Goal: Task Accomplishment & Management: Complete application form

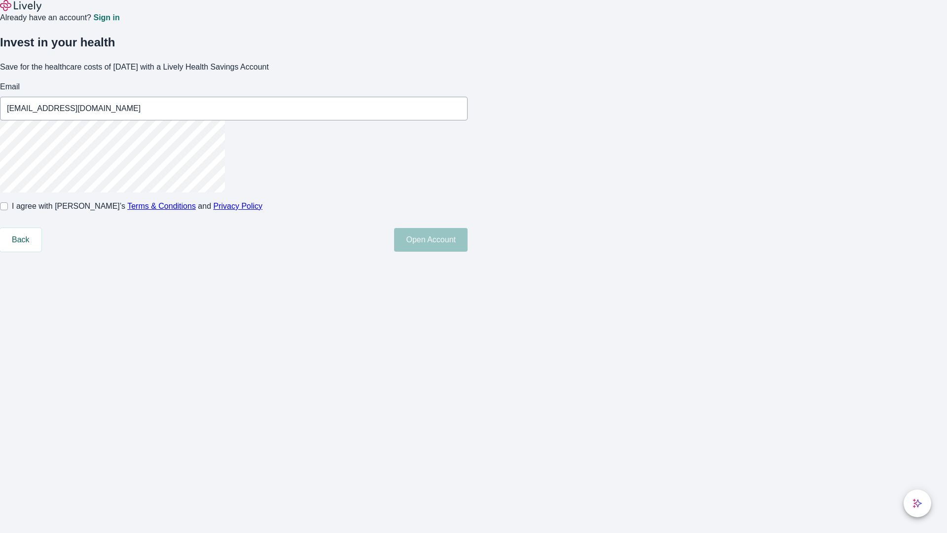
click at [8, 210] on input "I agree with Lively’s Terms & Conditions and Privacy Policy" at bounding box center [4, 206] width 8 height 8
checkbox input "true"
click at [468, 252] on button "Open Account" at bounding box center [431, 240] width 74 height 24
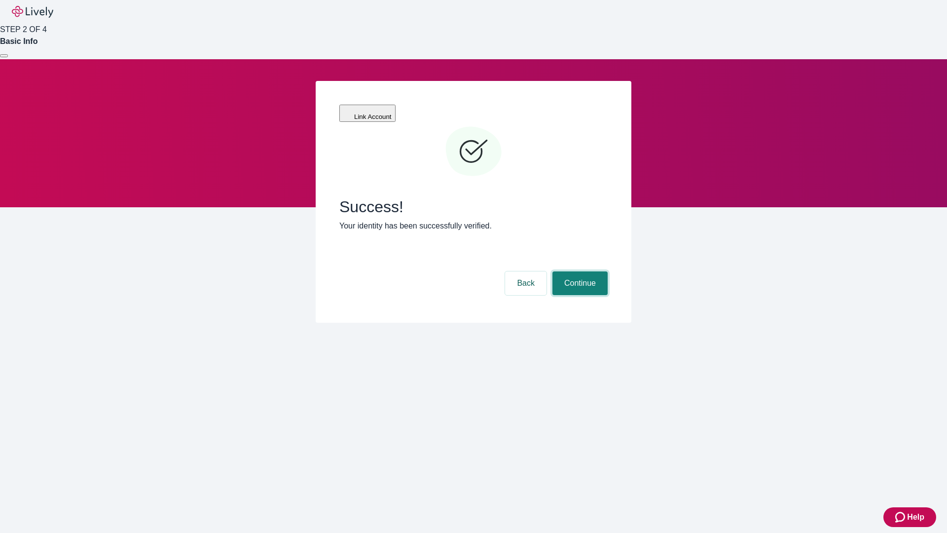
click at [579, 271] on button "Continue" at bounding box center [579, 283] width 55 height 24
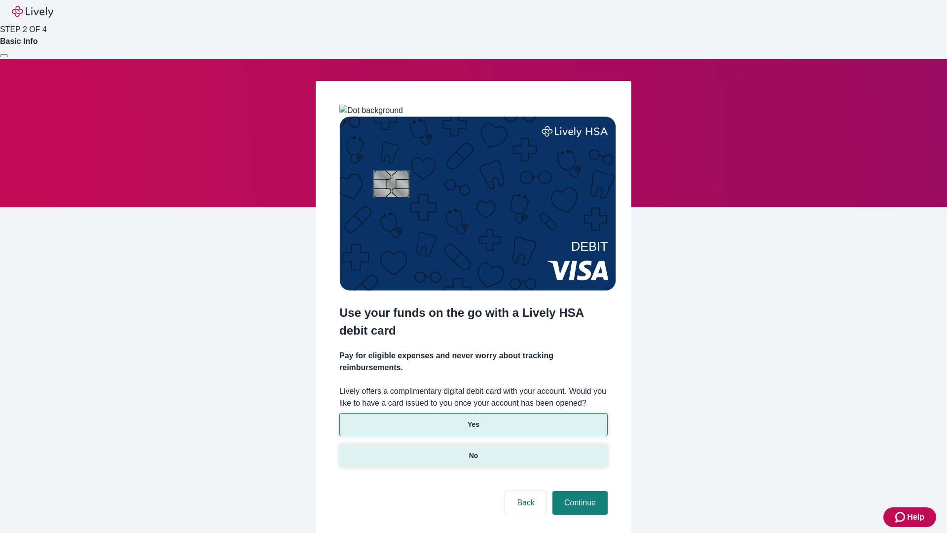
click at [473, 450] on p "No" at bounding box center [473, 455] width 9 height 10
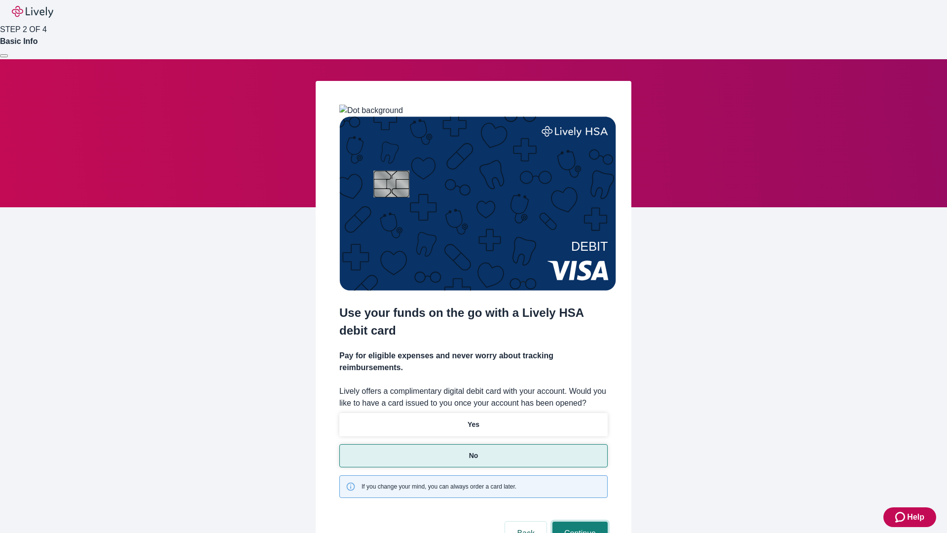
click at [579, 521] on button "Continue" at bounding box center [579, 533] width 55 height 24
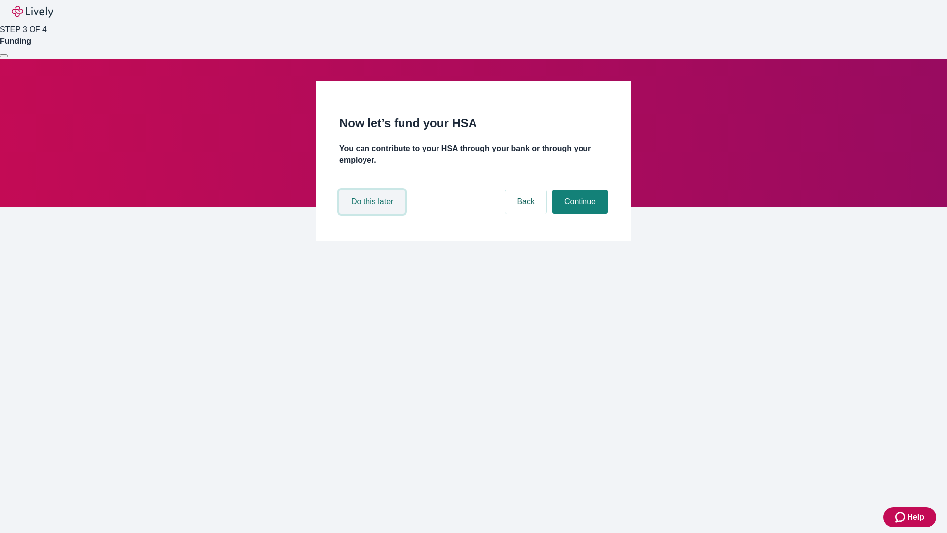
click at [373, 214] on button "Do this later" at bounding box center [372, 202] width 66 height 24
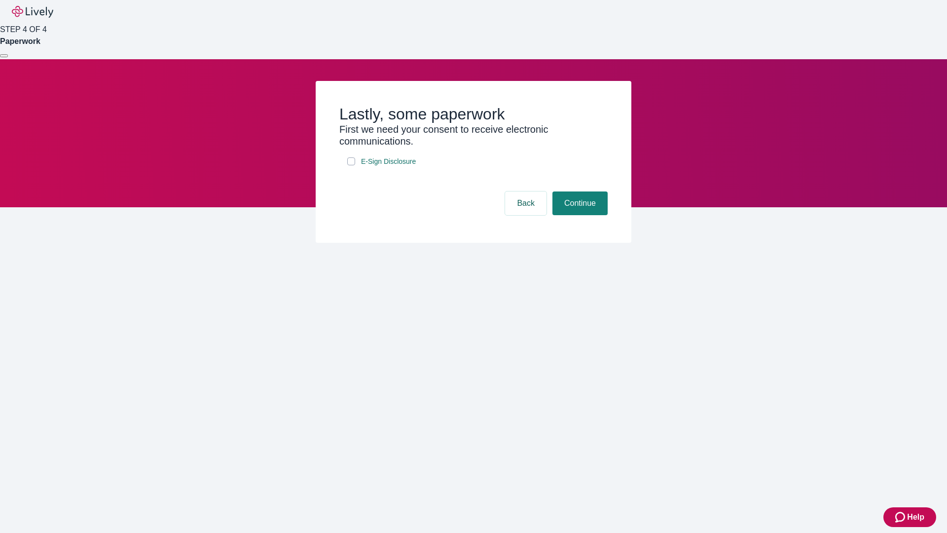
click at [351, 165] on input "E-Sign Disclosure" at bounding box center [351, 161] width 8 height 8
checkbox input "true"
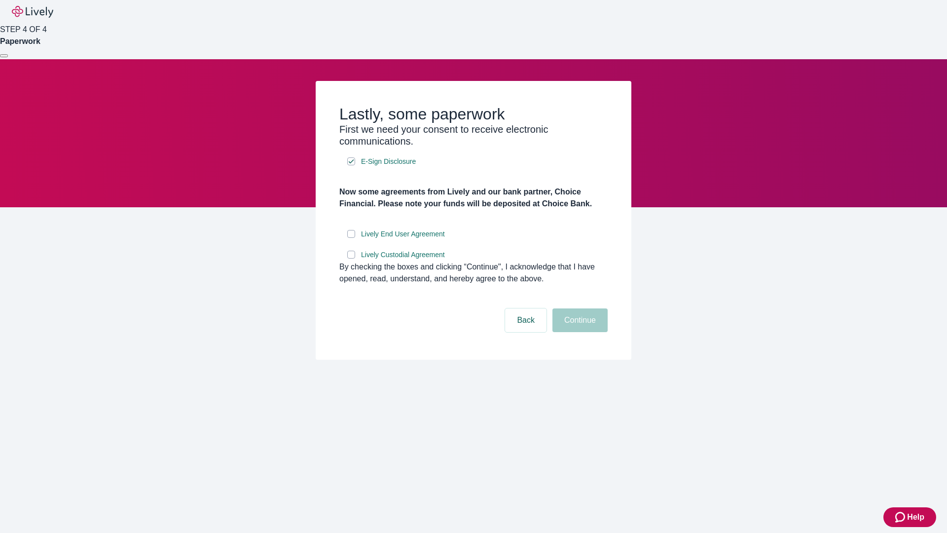
click at [351, 238] on input "Lively End User Agreement" at bounding box center [351, 234] width 8 height 8
checkbox input "true"
click at [351, 258] on input "Lively Custodial Agreement" at bounding box center [351, 255] width 8 height 8
checkbox input "true"
click at [579, 332] on button "Continue" at bounding box center [579, 320] width 55 height 24
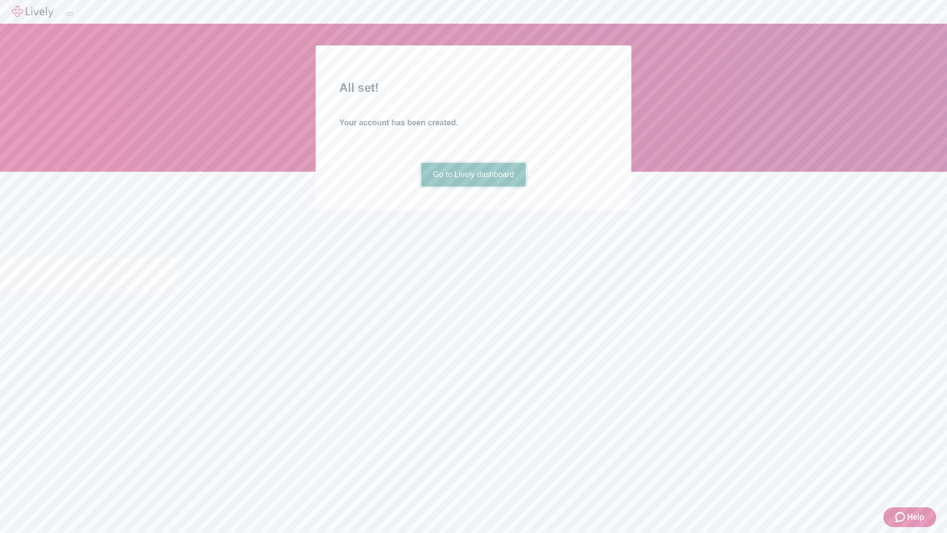
click at [473, 186] on link "Go to Lively dashboard" at bounding box center [473, 175] width 105 height 24
